Goal: Information Seeking & Learning: Learn about a topic

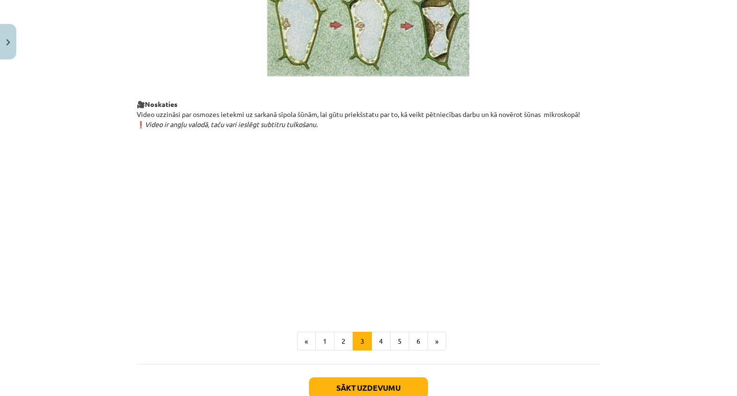
scroll to position [1079, 0]
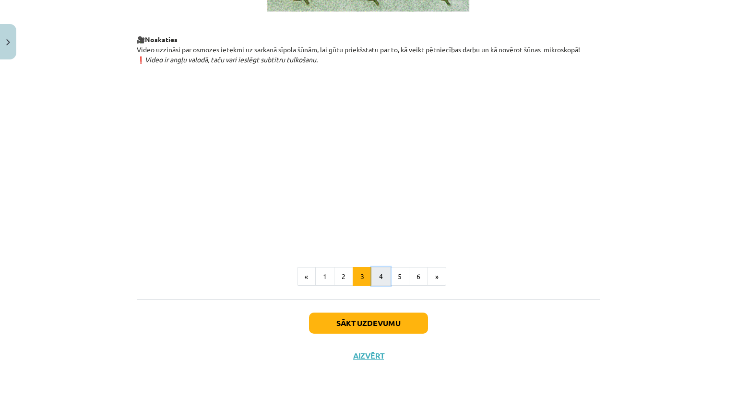
click at [371, 278] on button "4" at bounding box center [380, 276] width 19 height 19
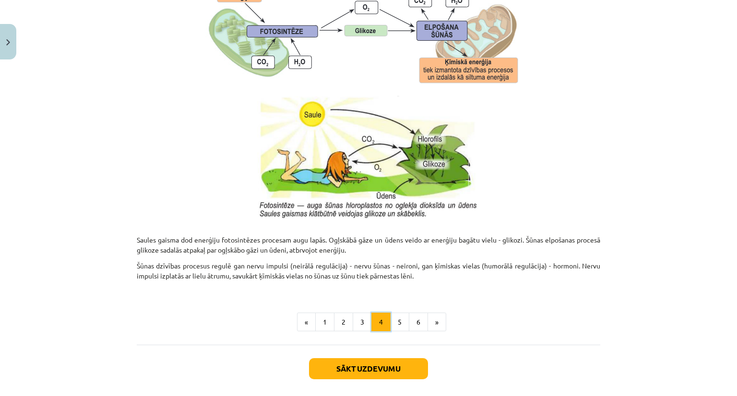
scroll to position [952, 0]
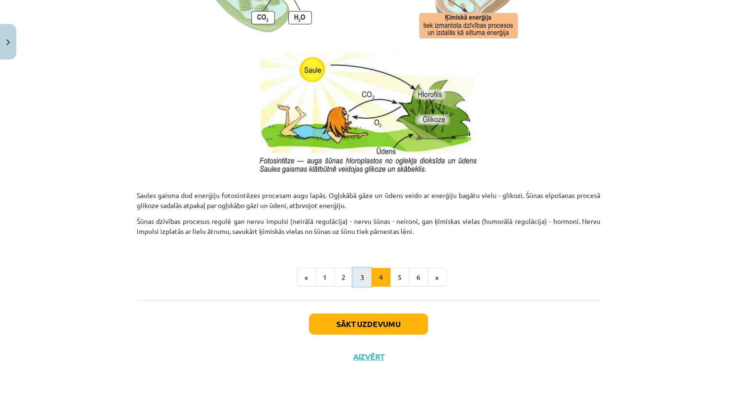
click at [358, 280] on button "3" at bounding box center [362, 277] width 19 height 19
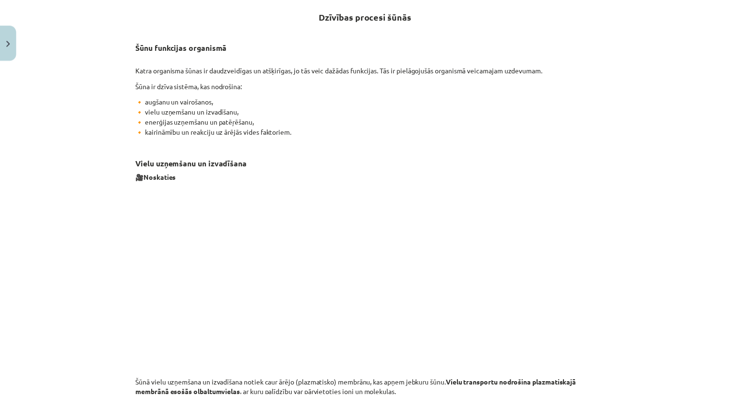
scroll to position [171, 0]
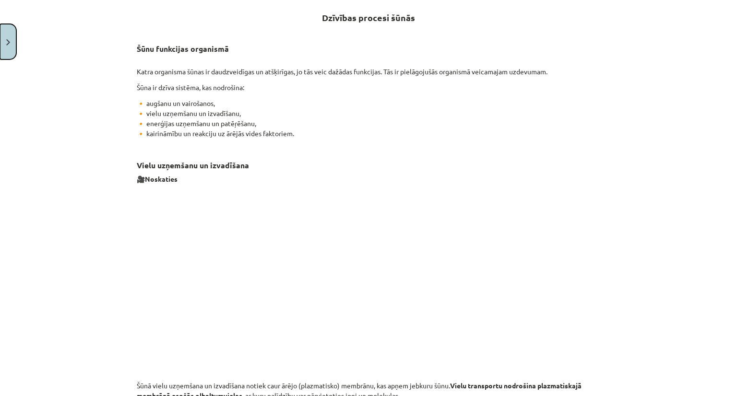
click at [12, 44] on button "Close" at bounding box center [8, 42] width 16 height 36
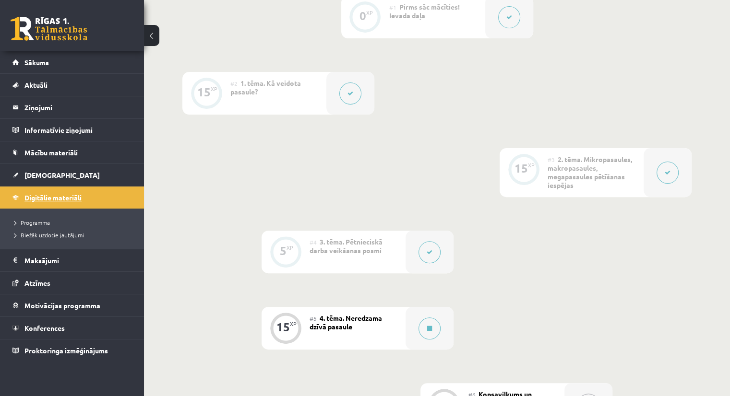
click at [79, 196] on span "Digitālie materiāli" at bounding box center [52, 197] width 57 height 9
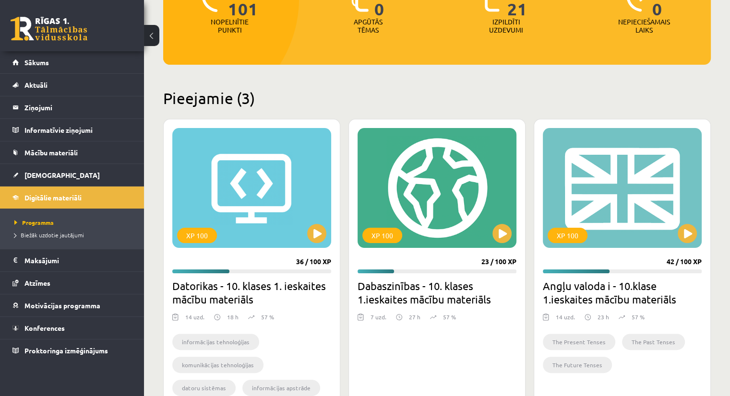
scroll to position [156, 0]
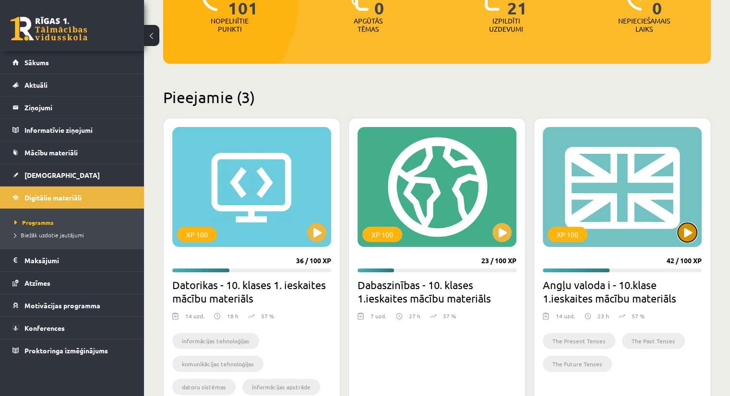
click at [680, 235] on button at bounding box center [687, 232] width 19 height 19
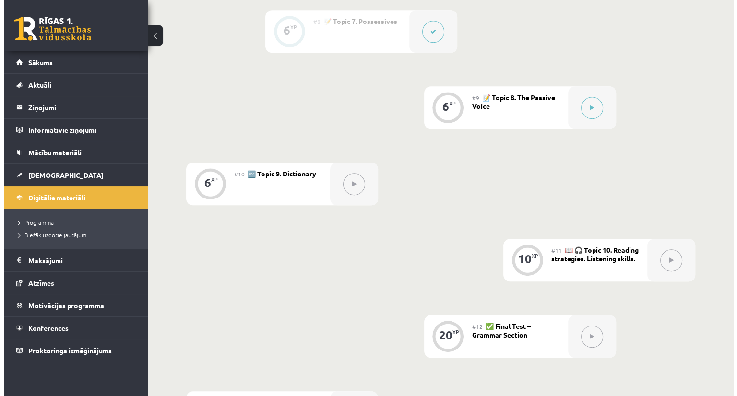
scroll to position [796, 0]
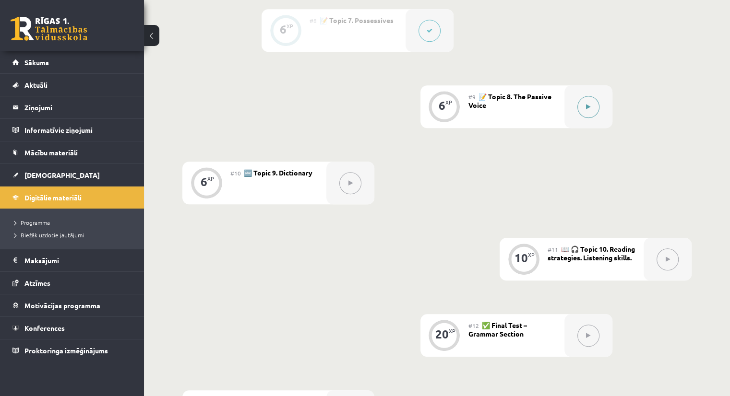
click at [583, 101] on button at bounding box center [588, 107] width 22 height 22
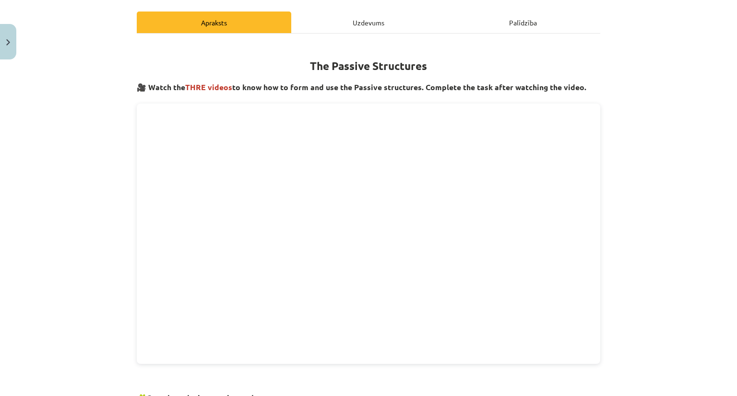
scroll to position [0, 0]
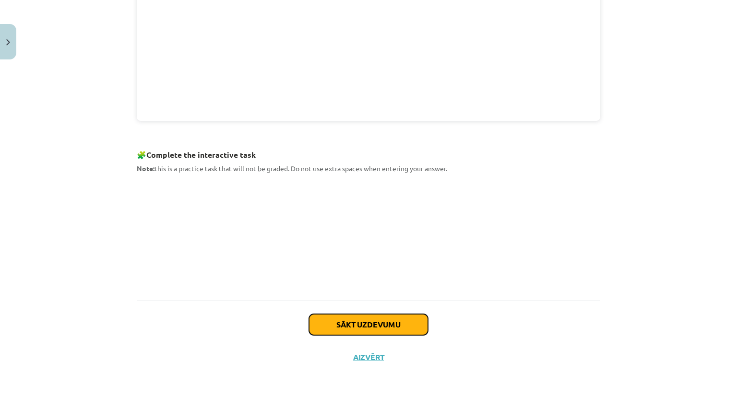
click at [358, 322] on button "Sākt uzdevumu" at bounding box center [368, 324] width 119 height 21
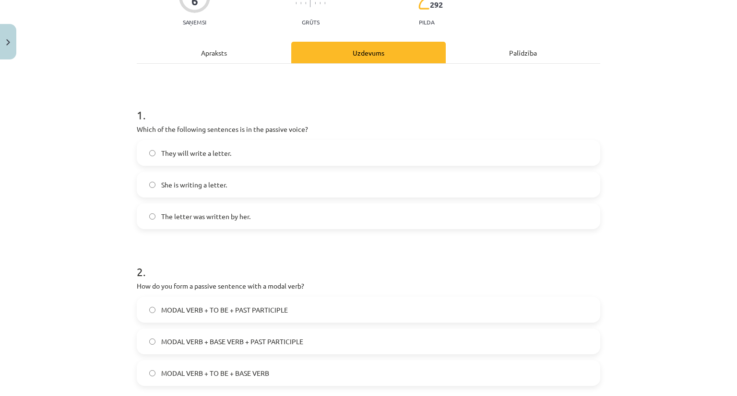
scroll to position [104, 0]
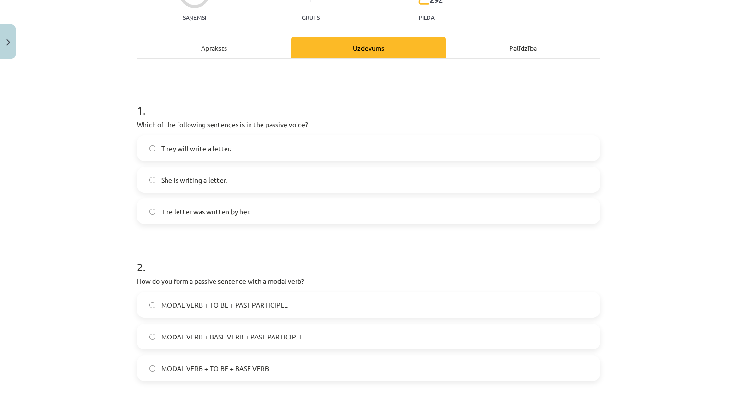
click at [144, 206] on label "The letter was written by her." at bounding box center [369, 212] width 462 height 24
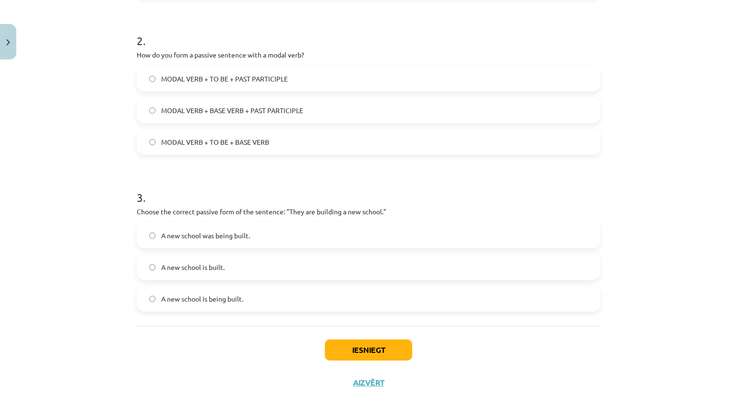
scroll to position [331, 0]
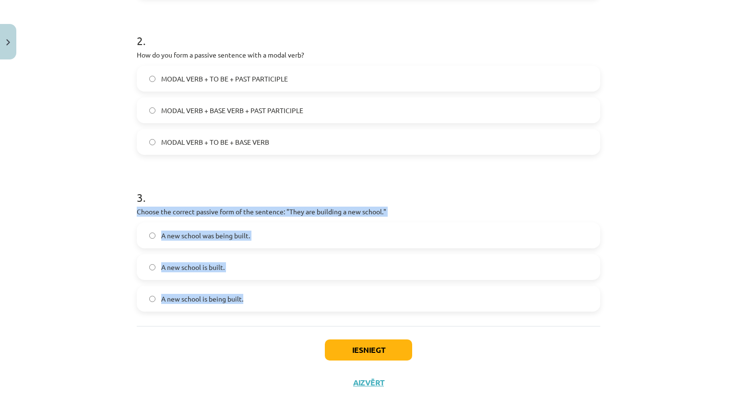
drag, startPoint x: 133, startPoint y: 210, endPoint x: 269, endPoint y: 303, distance: 164.3
click at [269, 303] on div "3 . Choose the correct passive form of the sentence: "They are building a new s…" at bounding box center [369, 243] width 464 height 138
click at [68, 265] on div "Mācību tēma: Angļu valoda i - 10.[PERSON_NAME] 1.ieskaites mācību materiāls #9 …" at bounding box center [368, 198] width 737 height 396
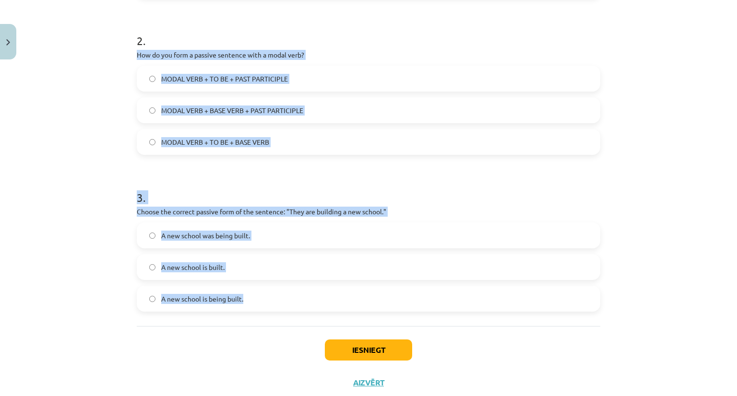
drag, startPoint x: 134, startPoint y: 53, endPoint x: 249, endPoint y: 308, distance: 279.7
click at [249, 308] on form "1 . Which of the following sentences is in the passive voice? They will write a…" at bounding box center [369, 86] width 464 height 452
copy form "How do you form a passive sentence with a modal verb? MODAL VERB + TO BE + PAST…"
click at [97, 162] on div "Mācību tēma: Angļu valoda i - 10.[PERSON_NAME] 1.ieskaites mācību materiāls #9 …" at bounding box center [368, 198] width 737 height 396
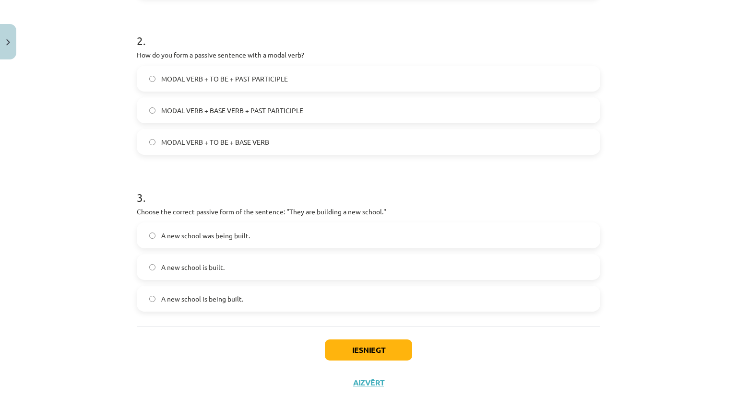
click at [180, 79] on span "MODAL VERB + TO BE + PAST PARTICIPLE" at bounding box center [224, 79] width 127 height 10
click at [168, 303] on span "A new school is being built." at bounding box center [202, 299] width 82 height 10
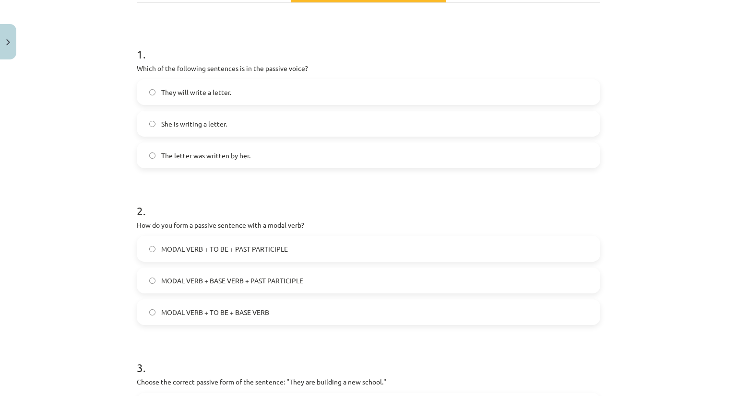
scroll to position [357, 0]
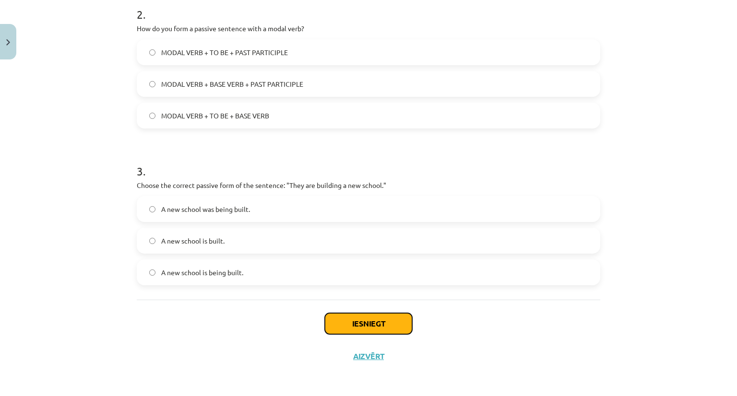
click at [377, 327] on button "Iesniegt" at bounding box center [368, 323] width 87 height 21
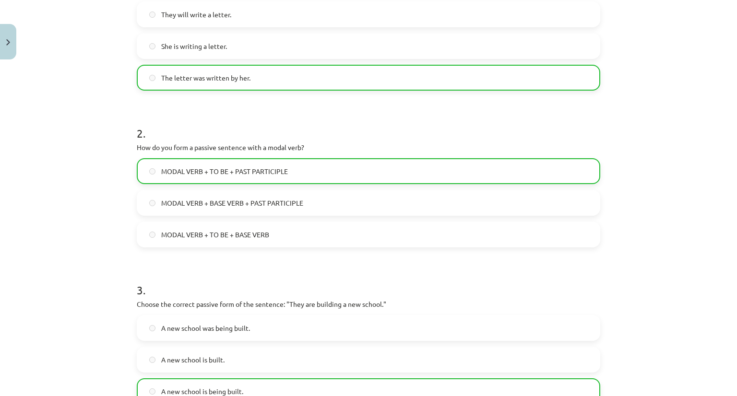
scroll to position [388, 0]
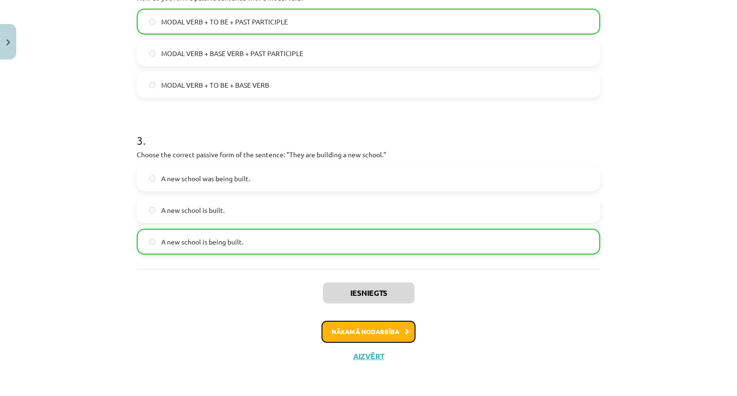
click at [328, 339] on button "Nākamā nodarbība" at bounding box center [369, 332] width 94 height 22
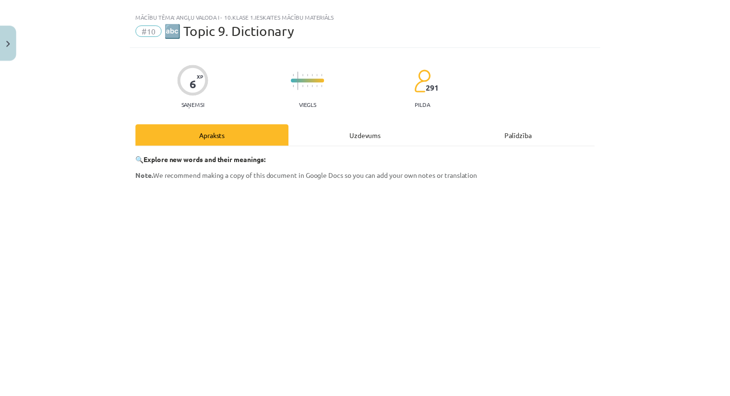
scroll to position [17, 0]
click at [4, 42] on button "Close" at bounding box center [8, 42] width 16 height 36
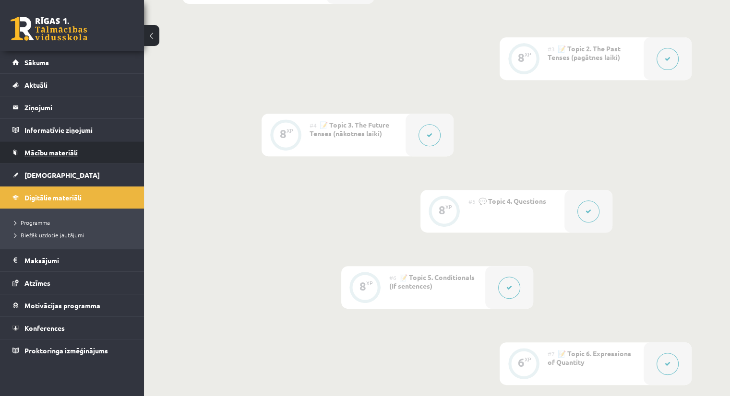
scroll to position [383, 0]
click at [45, 189] on link "Digitālie materiāli" at bounding box center [72, 198] width 120 height 22
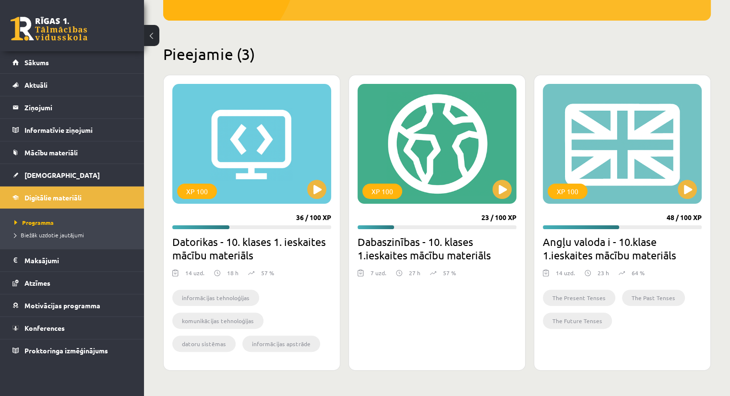
scroll to position [199, 0]
